Goal: Task Accomplishment & Management: Manage account settings

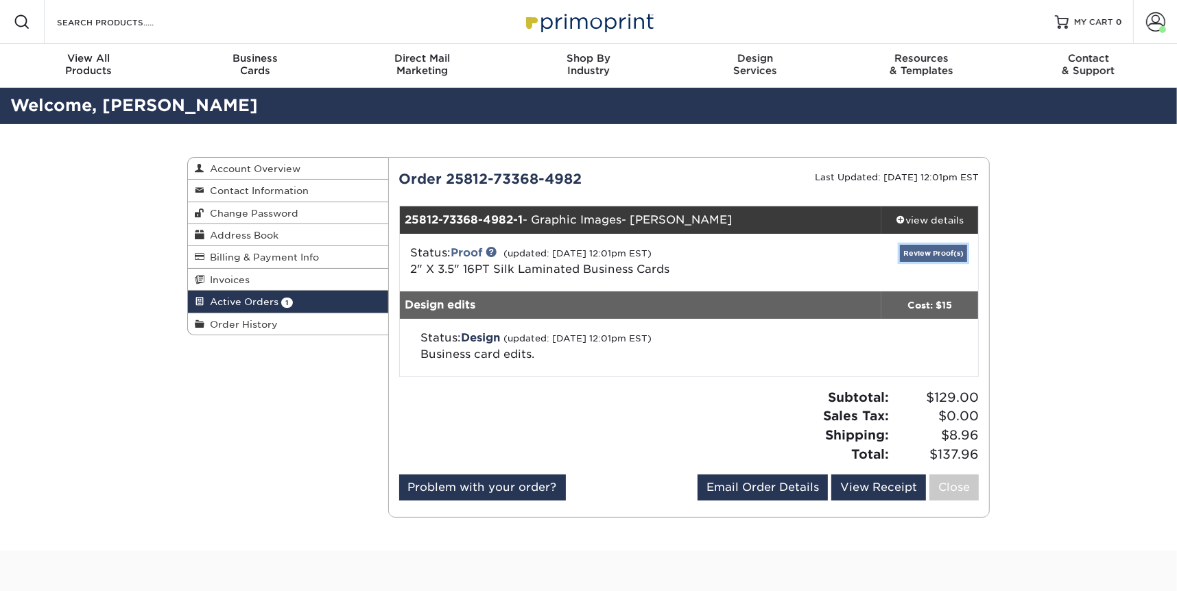
click at [928, 250] on link "Review Proof(s)" at bounding box center [933, 253] width 67 height 17
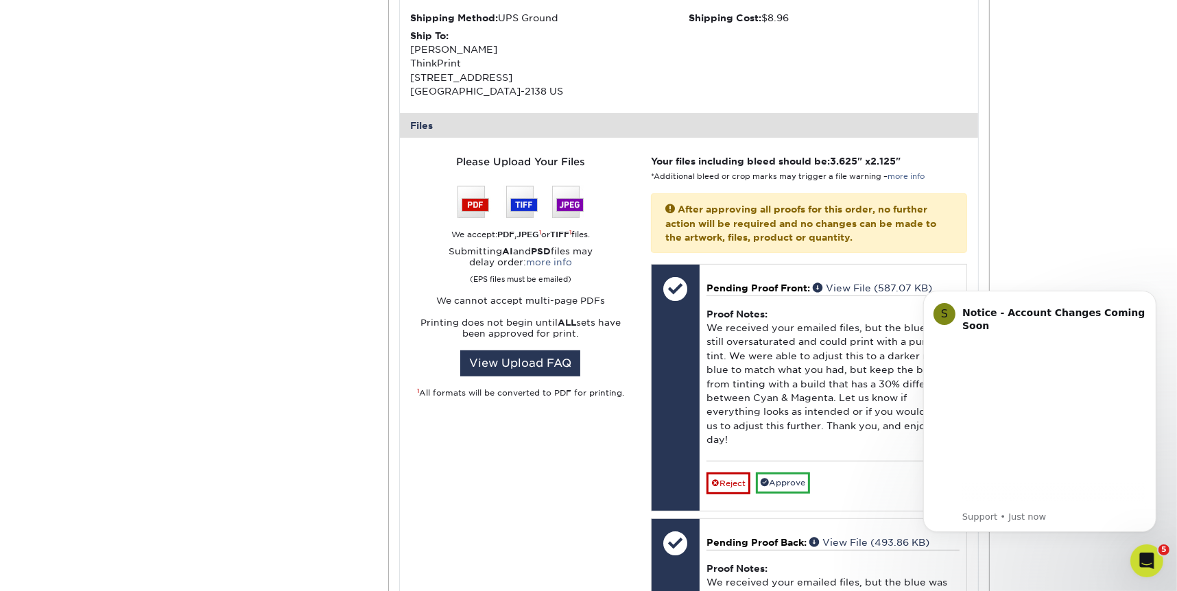
scroll to position [495, 0]
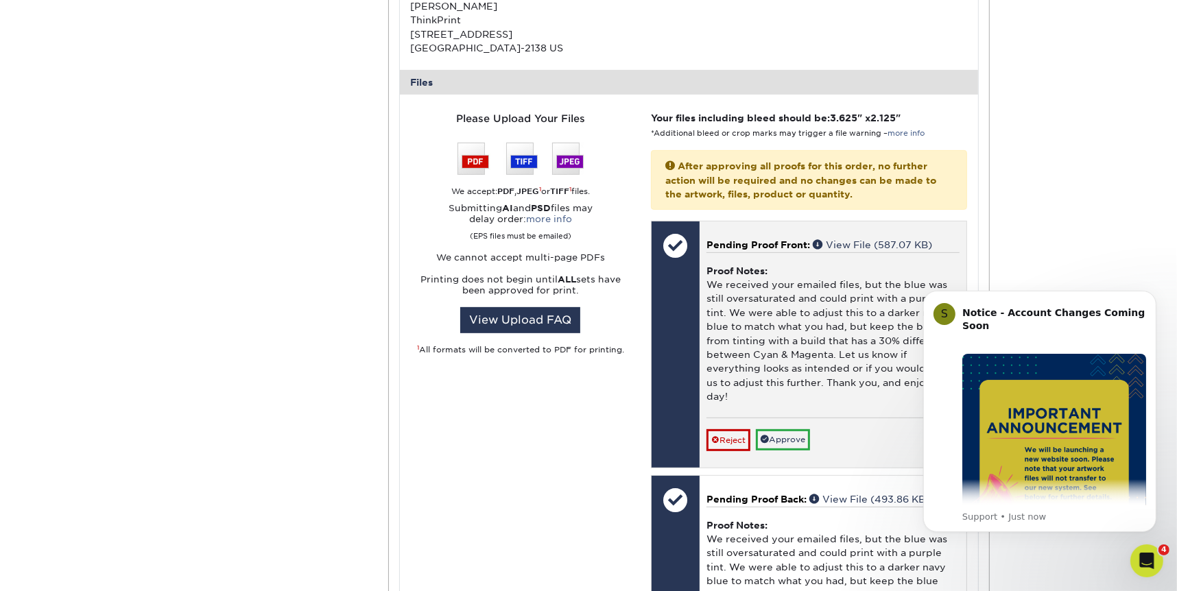
click at [812, 247] on p "Pending Proof Front: View File (587.07 KB)" at bounding box center [833, 245] width 253 height 14
click at [833, 242] on link "View File (587.07 KB)" at bounding box center [872, 244] width 119 height 11
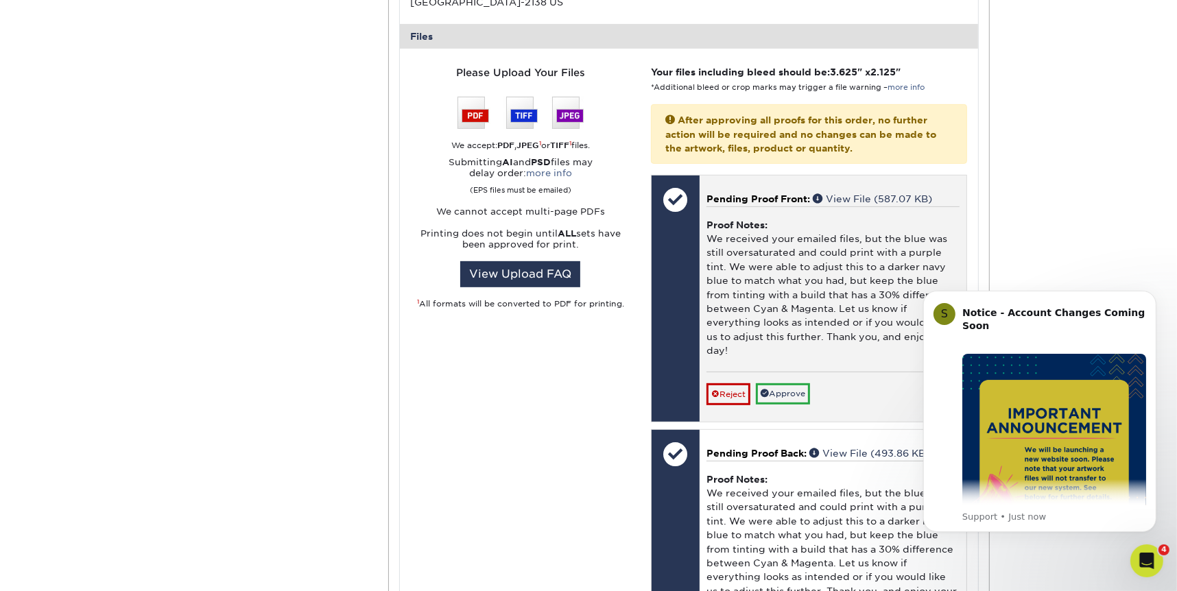
scroll to position [601, 0]
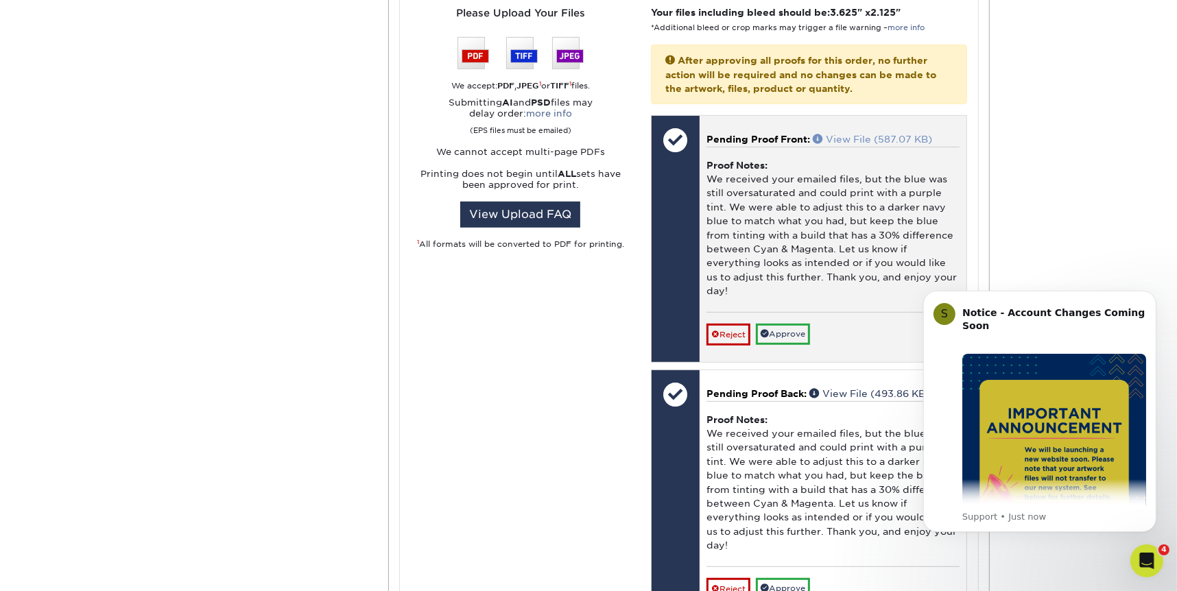
click at [873, 138] on link "View File (587.07 KB)" at bounding box center [872, 139] width 119 height 11
click at [788, 335] on link "Approve" at bounding box center [783, 334] width 54 height 21
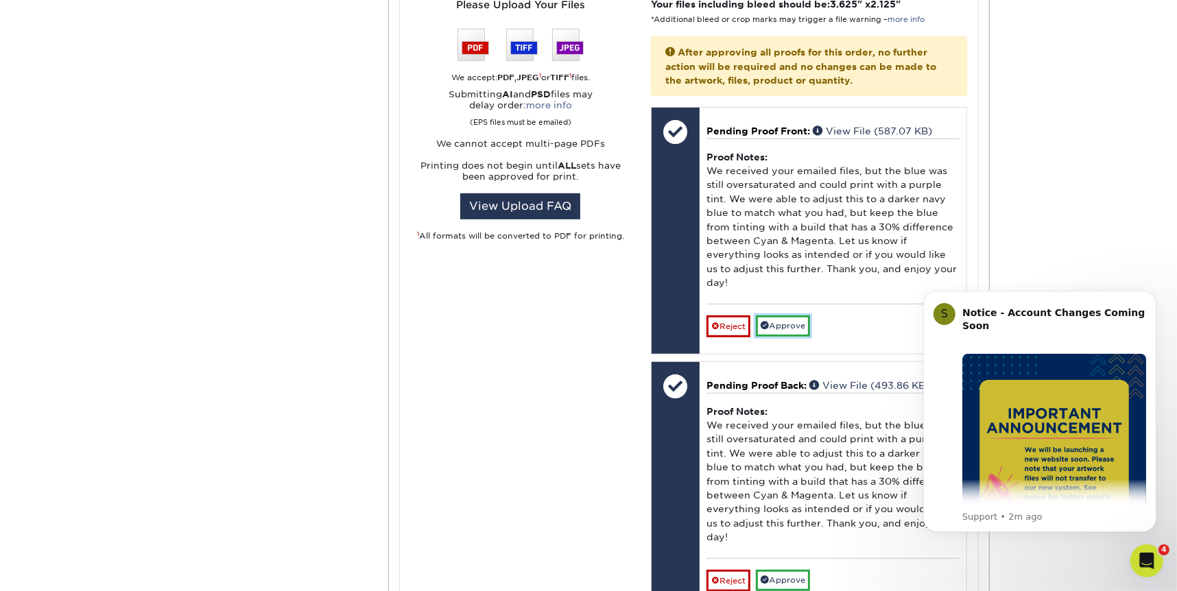
scroll to position [789, 0]
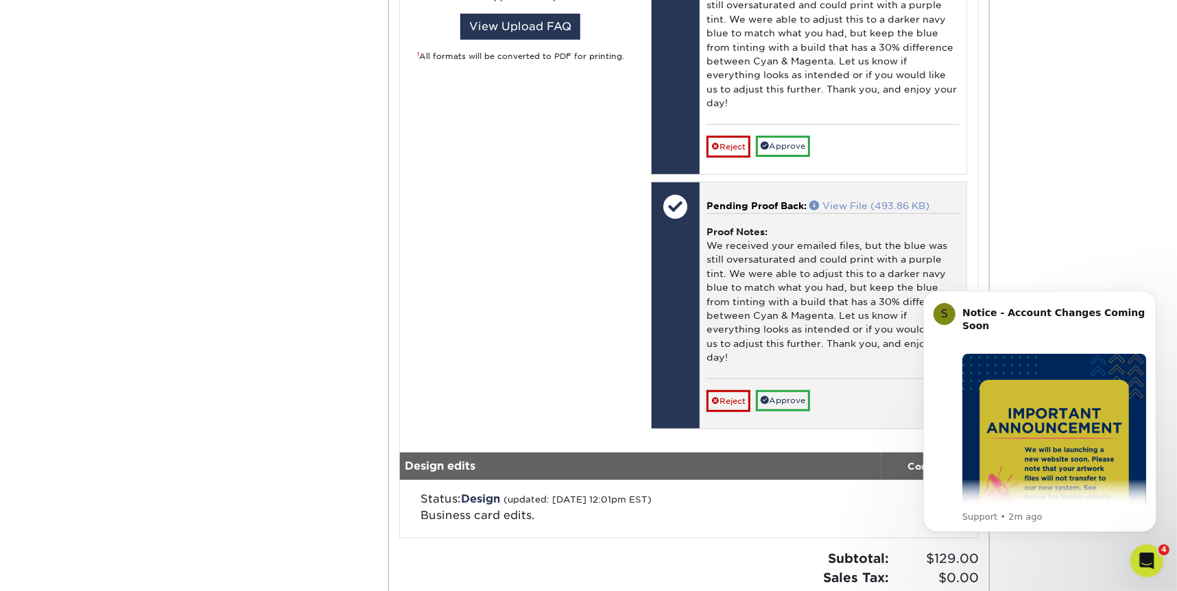
click at [849, 206] on link "View File (493.86 KB)" at bounding box center [870, 205] width 120 height 11
click at [800, 401] on link "Approve" at bounding box center [783, 400] width 54 height 21
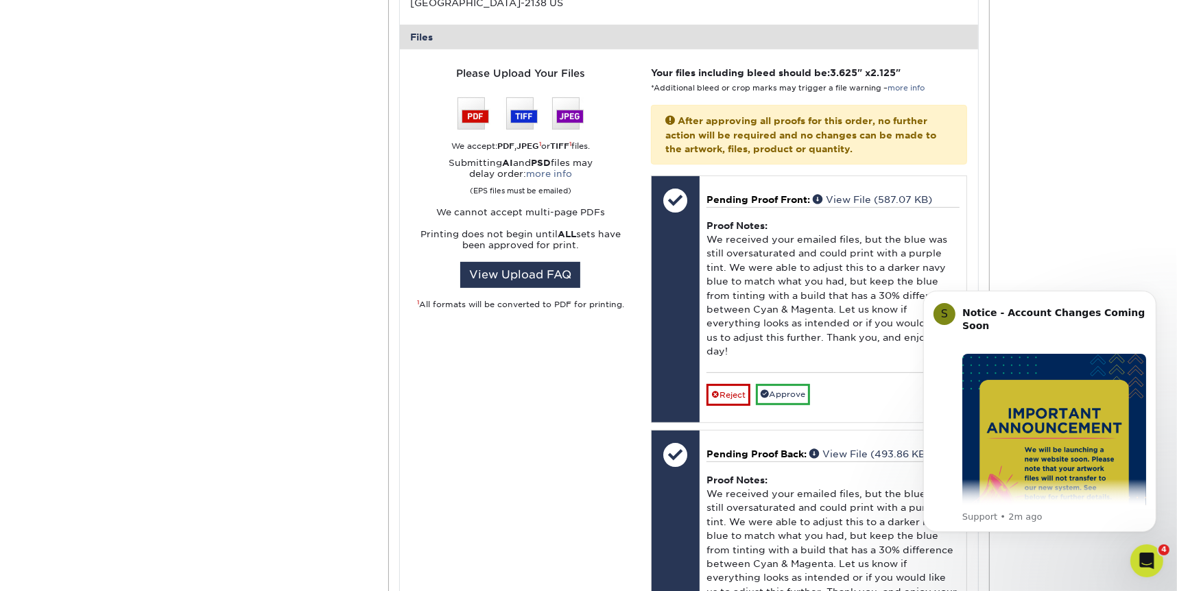
scroll to position [635, 0]
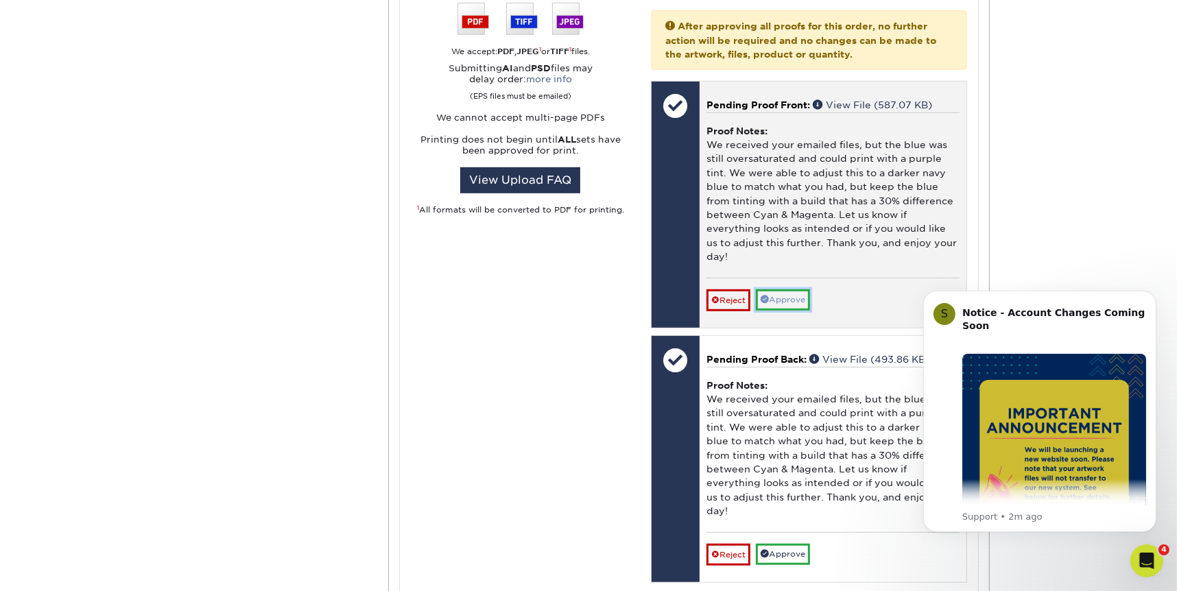
click at [796, 300] on link "Approve" at bounding box center [783, 300] width 54 height 21
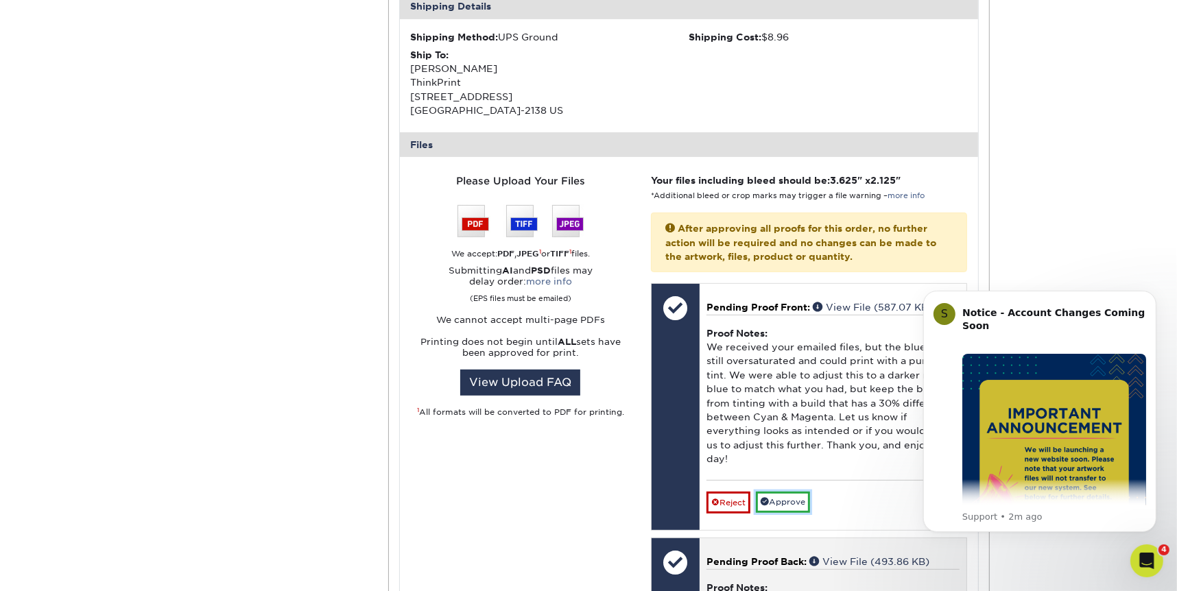
scroll to position [656, 0]
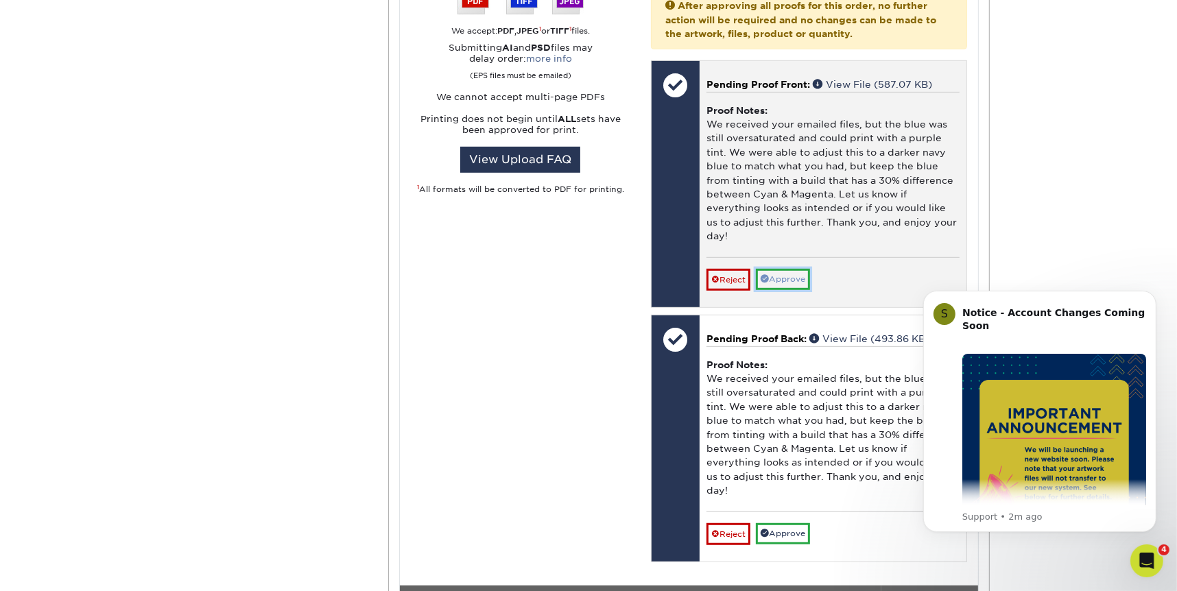
click at [788, 279] on link "Approve" at bounding box center [783, 279] width 54 height 21
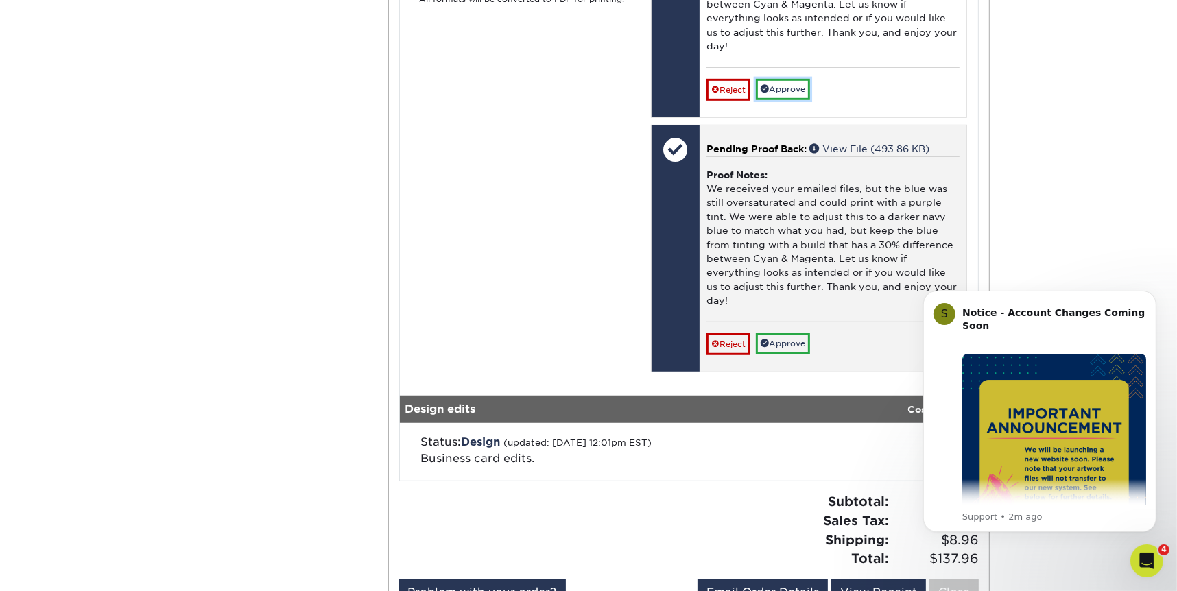
scroll to position [857, 0]
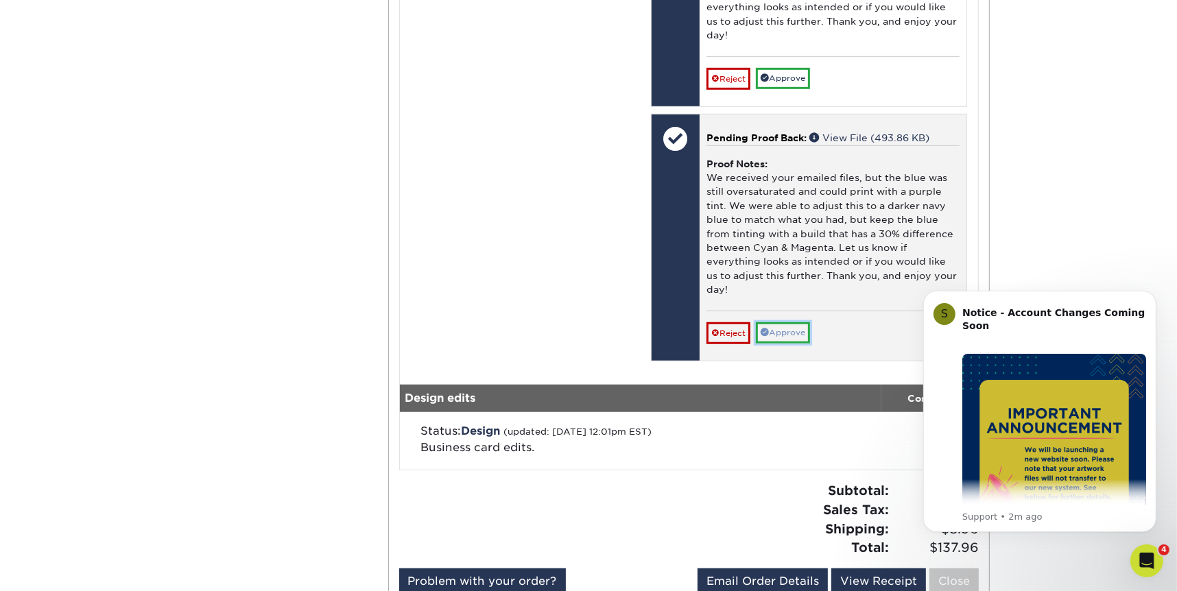
click at [796, 325] on link "Approve" at bounding box center [783, 332] width 54 height 21
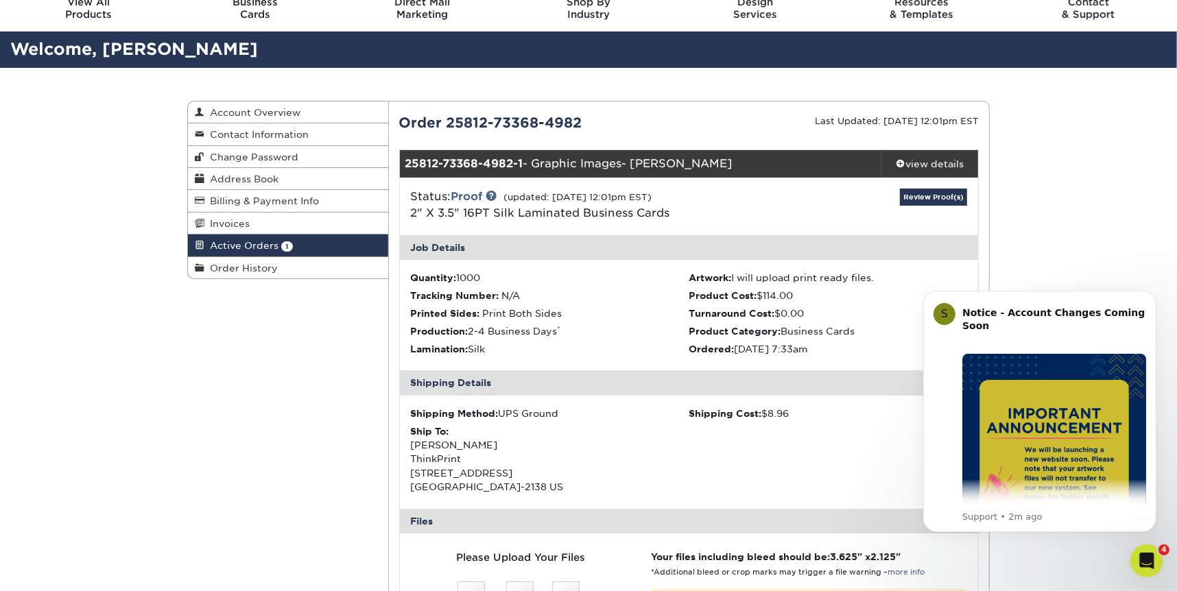
scroll to position [0, 0]
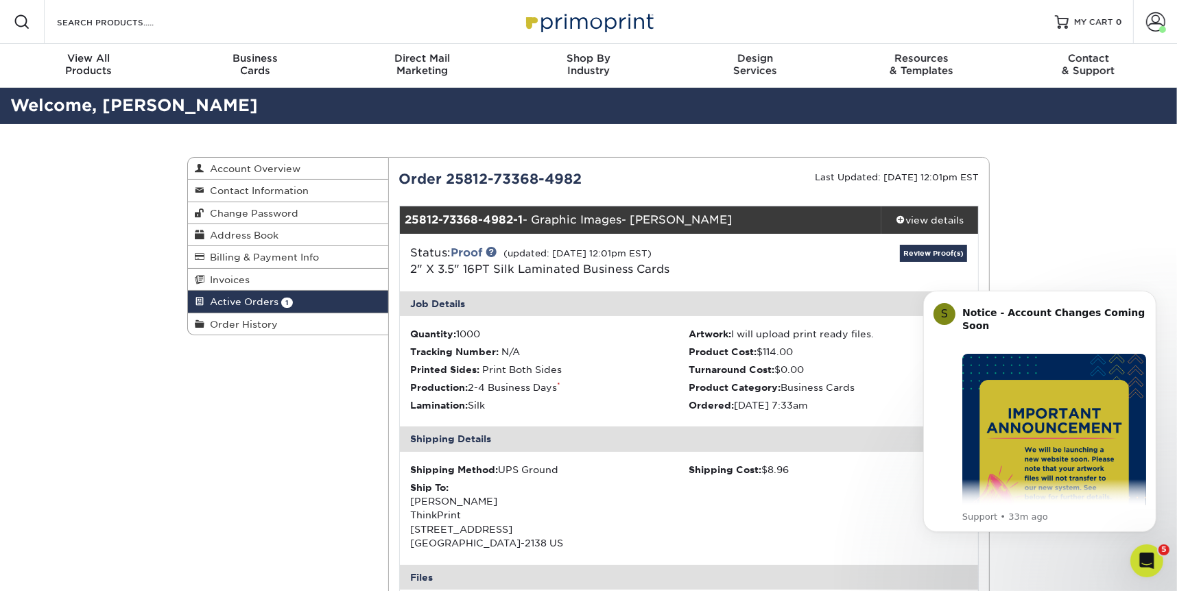
click at [1153, 564] on icon "Open Intercom Messenger" at bounding box center [1146, 561] width 23 height 23
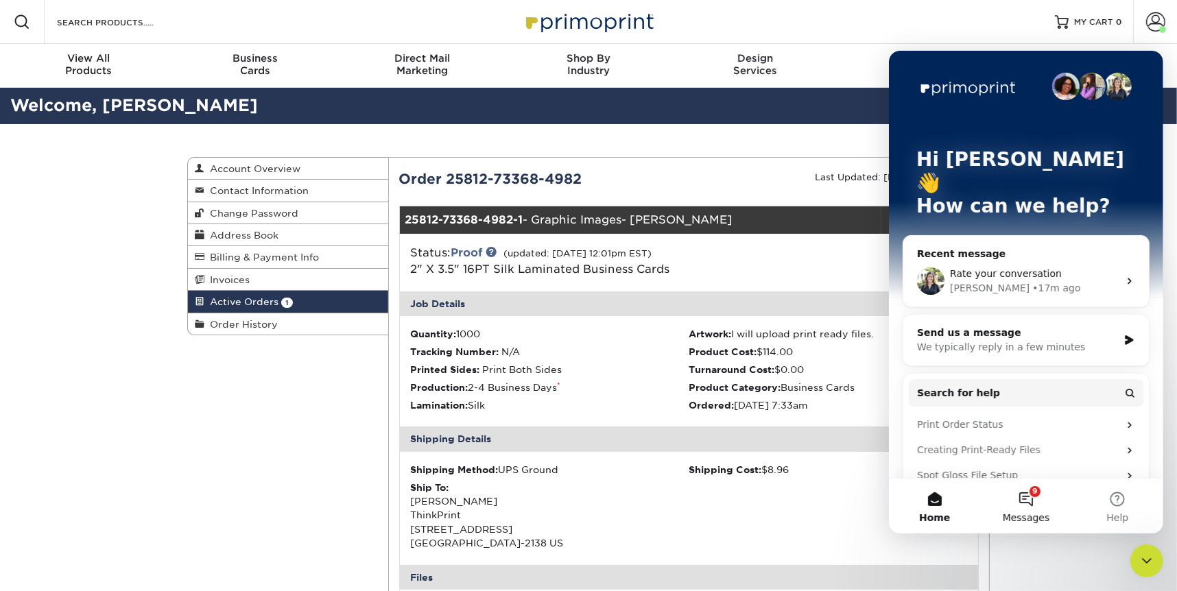
click at [1045, 513] on span "Messages" at bounding box center [1025, 517] width 47 height 10
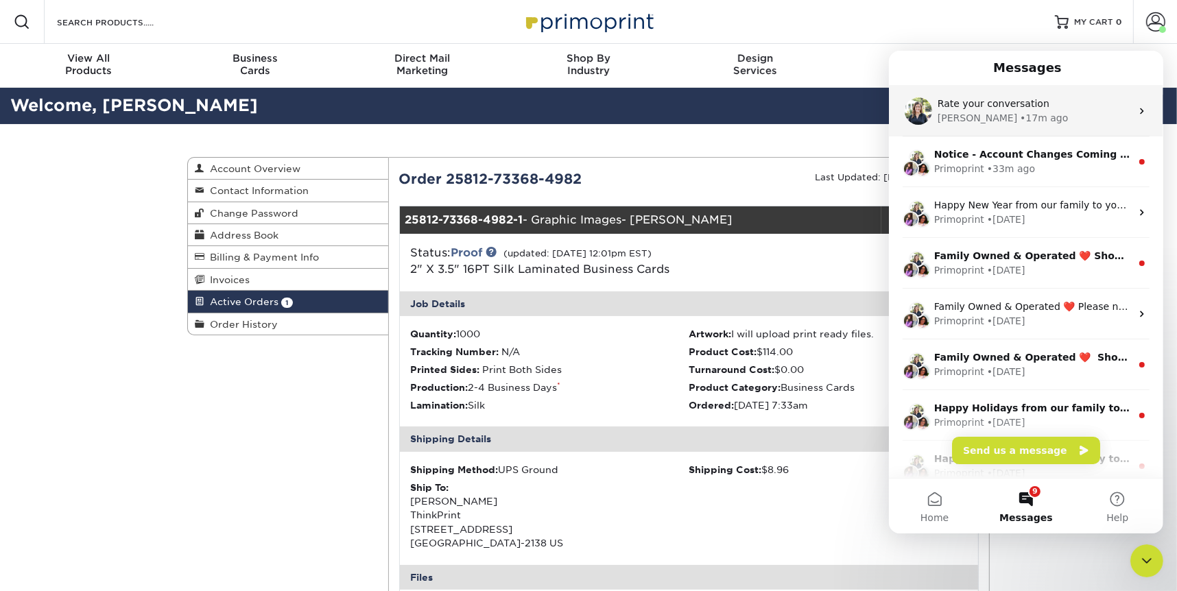
click at [1008, 110] on div "[PERSON_NAME] • 17m ago" at bounding box center [1033, 117] width 193 height 14
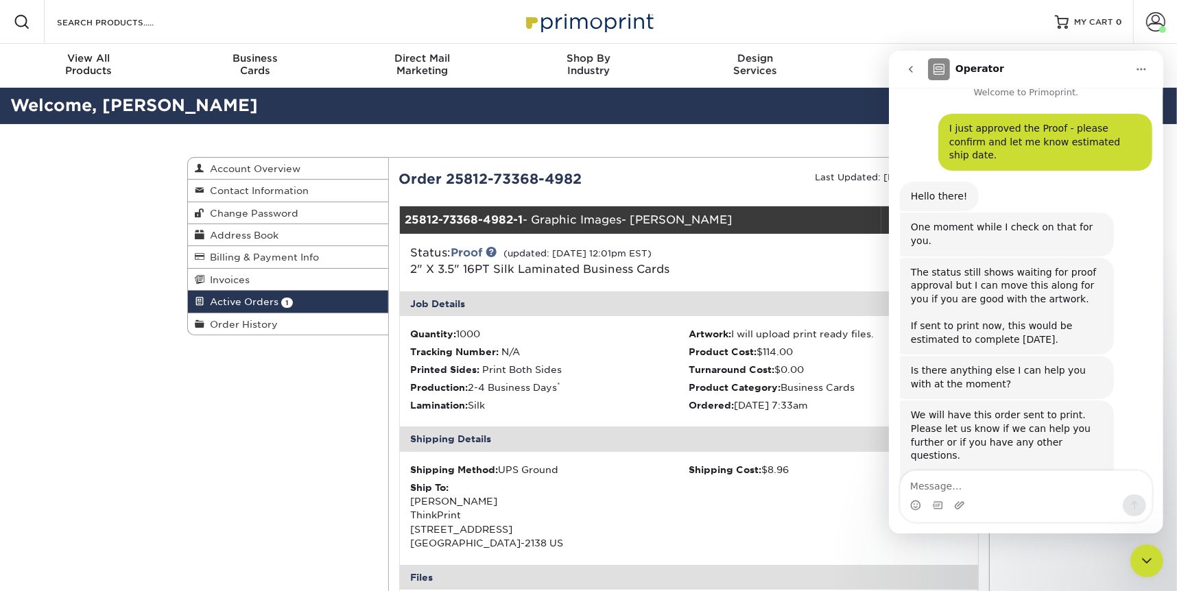
scroll to position [163, 0]
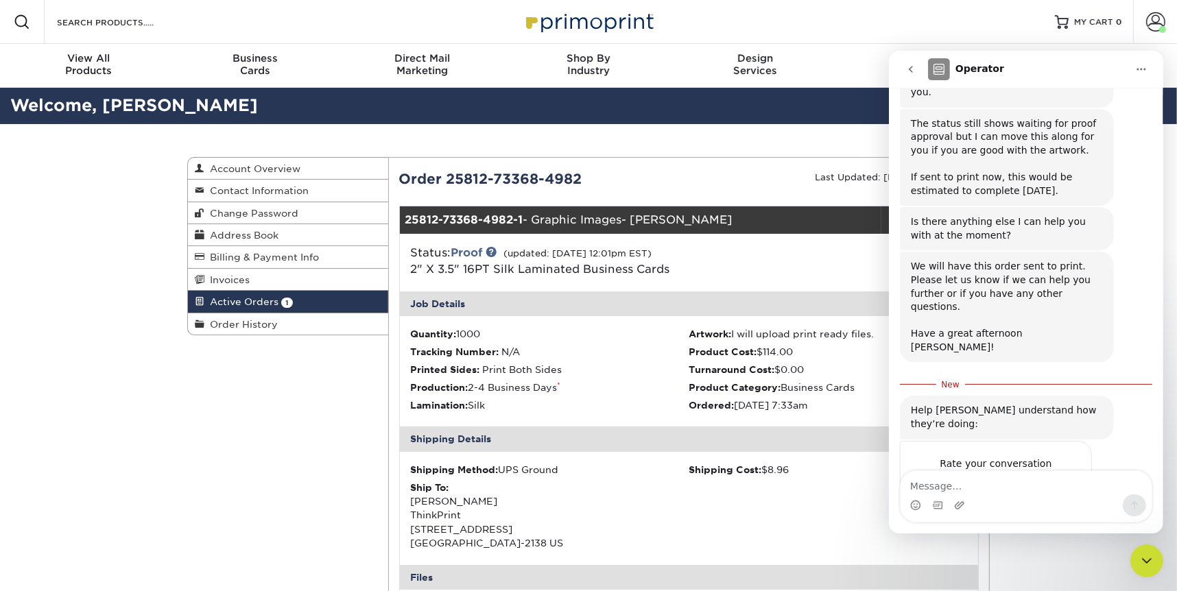
click at [943, 492] on textarea "Message…" at bounding box center [1025, 482] width 251 height 23
click at [954, 485] on textarea "Thank you yes please proceed." at bounding box center [1025, 482] width 251 height 23
click at [969, 487] on textarea "Thank you, yes please proceed." at bounding box center [1025, 482] width 251 height 23
type textarea "Thank you, yes, please proceed."
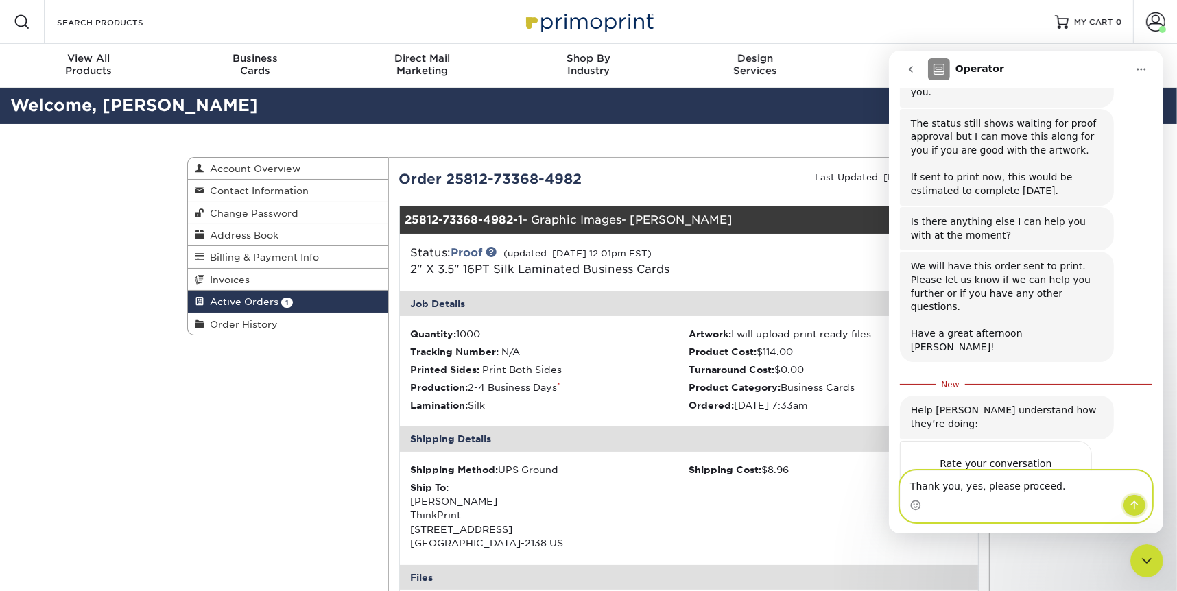
click at [1134, 507] on icon "Send a message…" at bounding box center [1135, 505] width 8 height 9
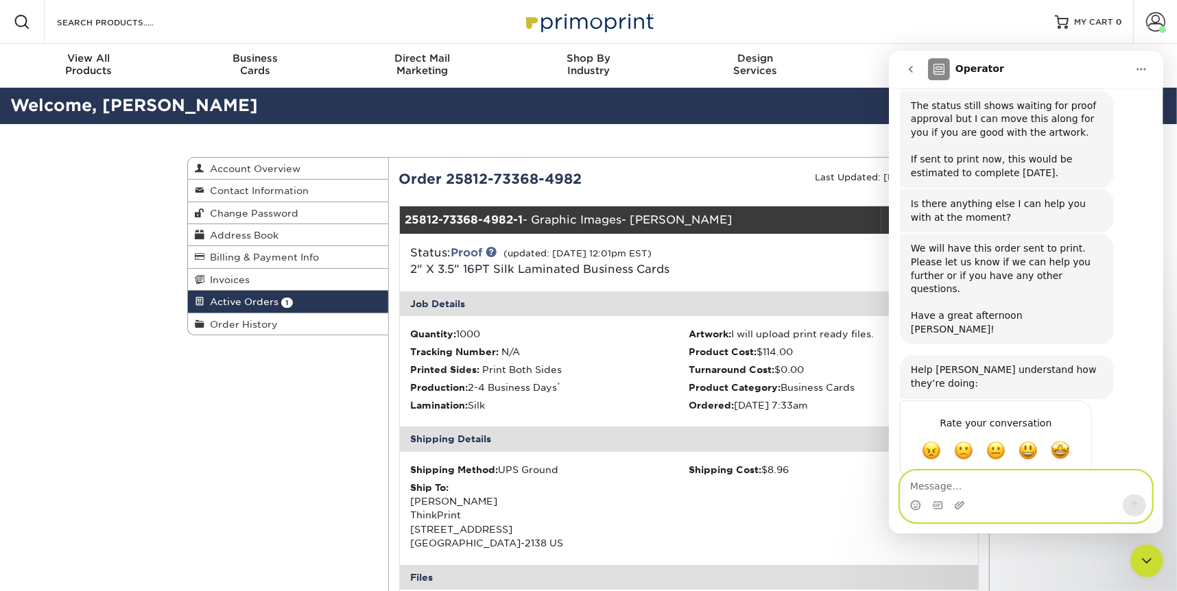
scroll to position [180, 0]
click at [1066, 438] on span "Amazing" at bounding box center [1060, 450] width 25 height 25
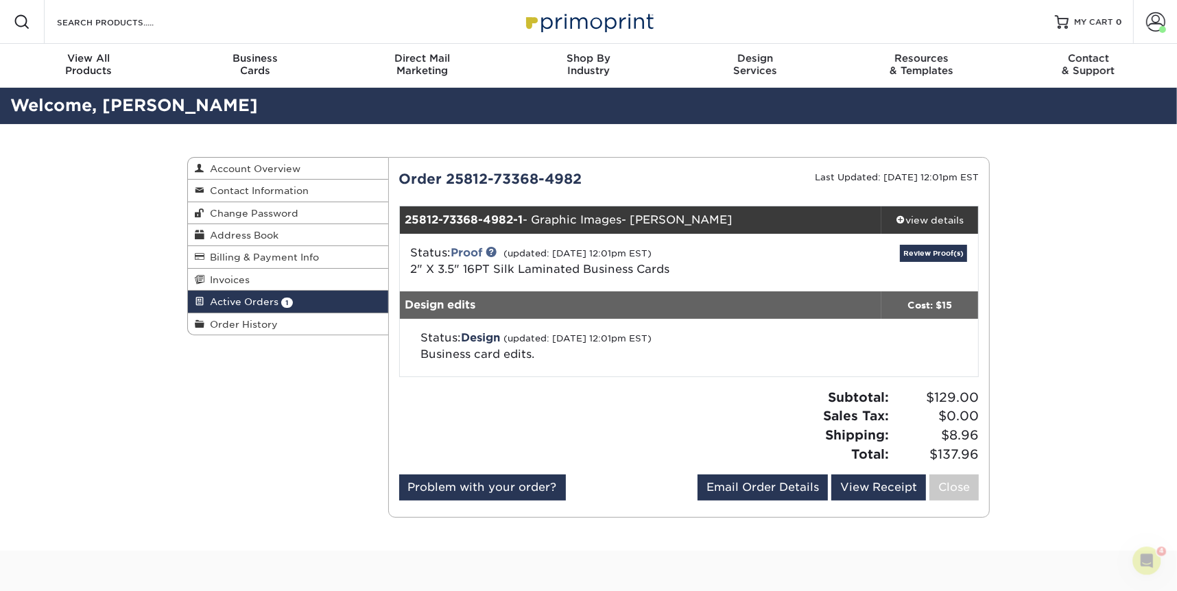
click at [1109, 461] on div "Active Orders Account Overview Contact Information Change Password Address Book…" at bounding box center [588, 337] width 1177 height 427
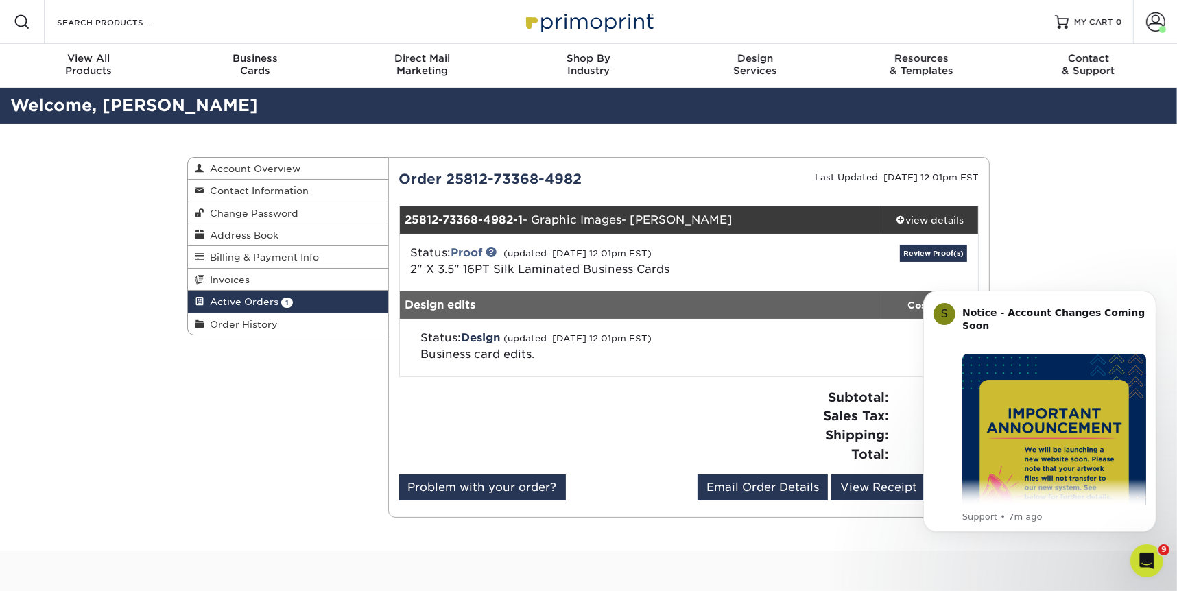
click at [1147, 560] on icon "Open Intercom Messenger" at bounding box center [1147, 560] width 10 height 11
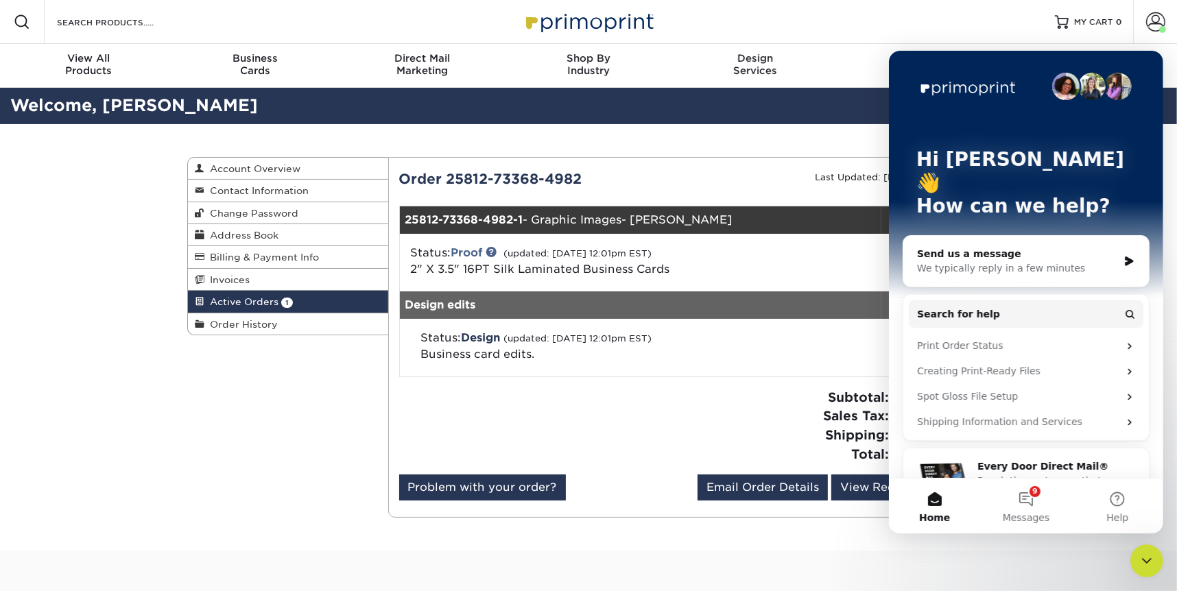
click at [1016, 261] on div "We typically reply in a few minutes" at bounding box center [1017, 268] width 201 height 14
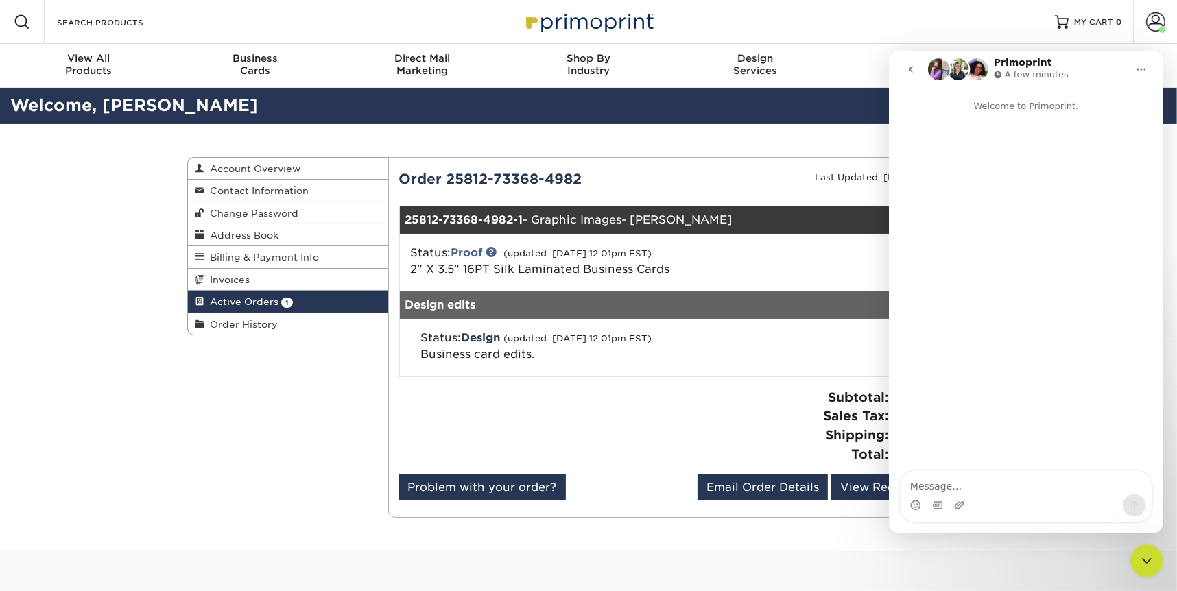
click at [995, 151] on div "Intercom messenger" at bounding box center [1025, 292] width 274 height 359
click at [1020, 501] on div "Intercom messenger" at bounding box center [1025, 505] width 251 height 22
click at [939, 494] on div "Intercom messenger" at bounding box center [937, 505] width 11 height 22
click at [941, 486] on textarea "Message…" at bounding box center [1025, 482] width 251 height 23
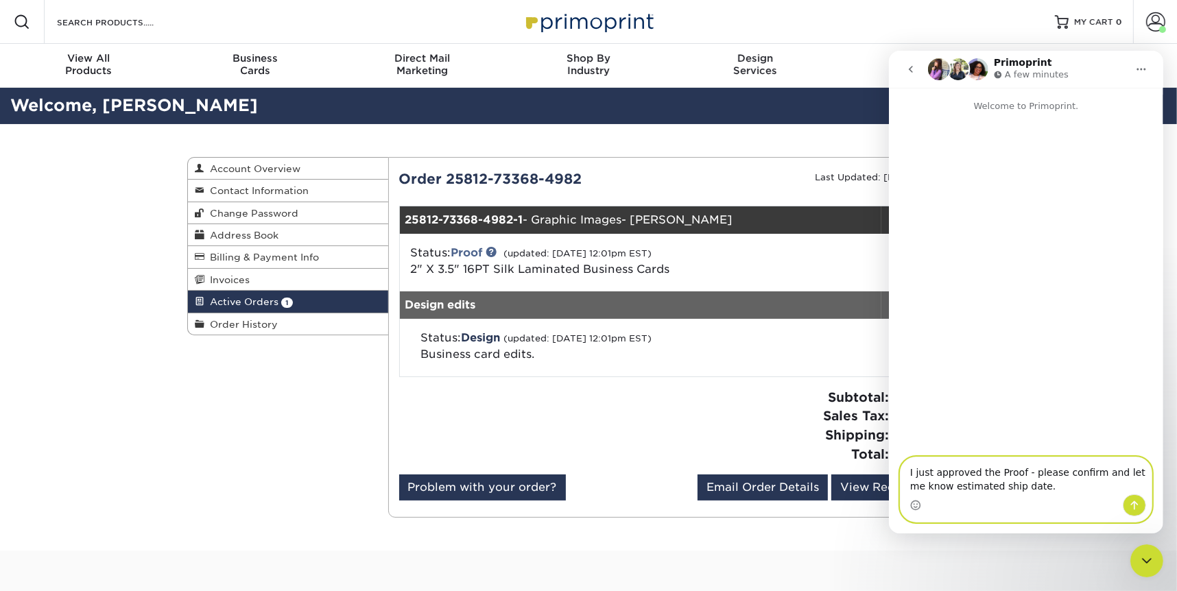
type textarea "I just approved the Proof - please confirm and let me know estimated ship date."
click at [1138, 506] on icon "Send a message…" at bounding box center [1134, 504] width 11 height 11
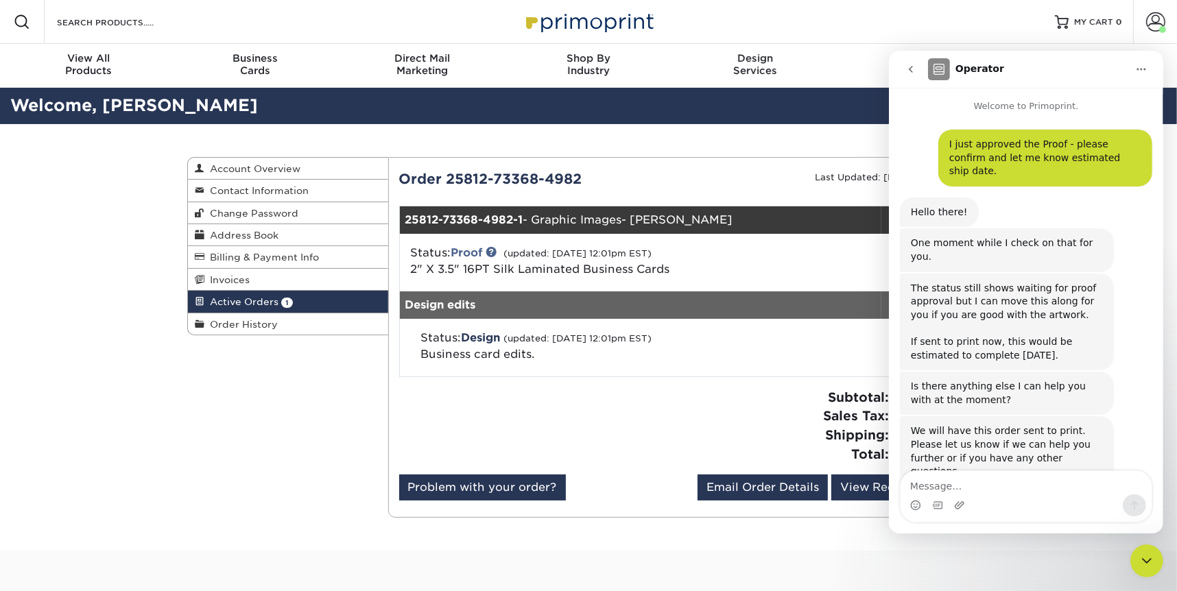
scroll to position [140, 0]
